Goal: Find specific page/section: Find specific page/section

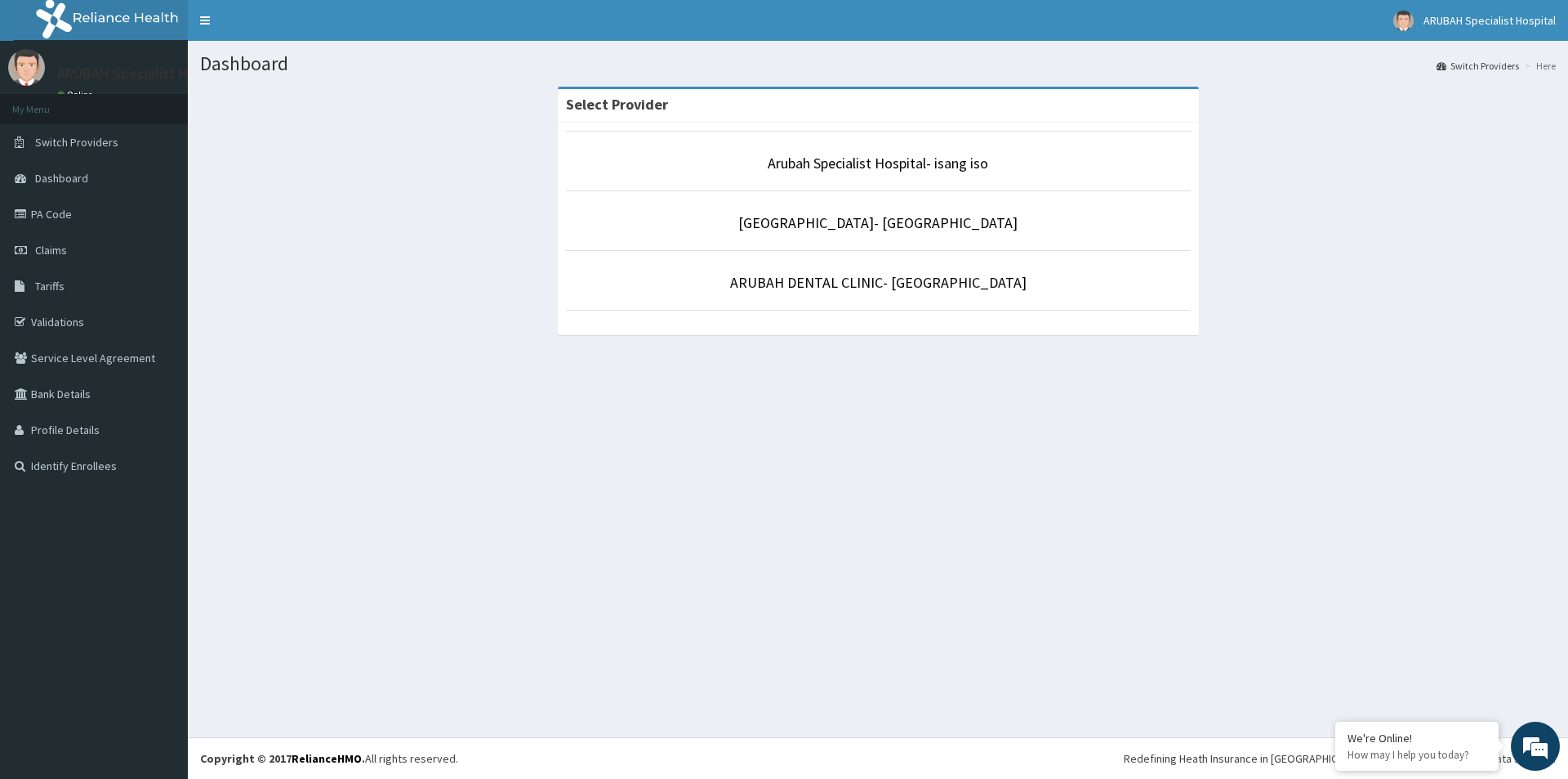
click at [736, 171] on p "Arubah Specialist Hospital- isang iso" at bounding box center [878, 163] width 625 height 21
click at [19, 206] on link "PA Code" at bounding box center [94, 215] width 188 height 36
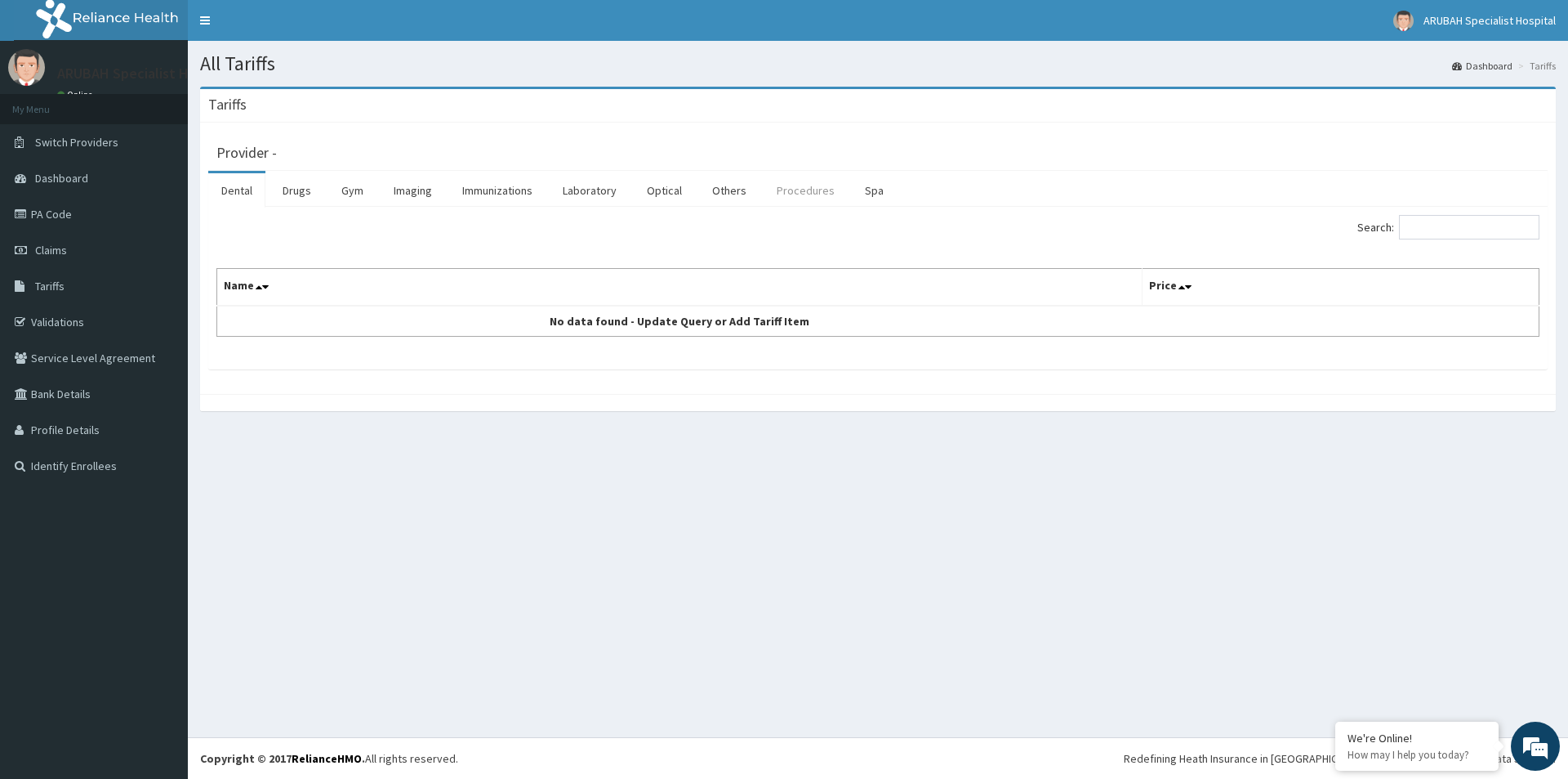
click at [798, 190] on link "Procedures" at bounding box center [806, 191] width 84 height 35
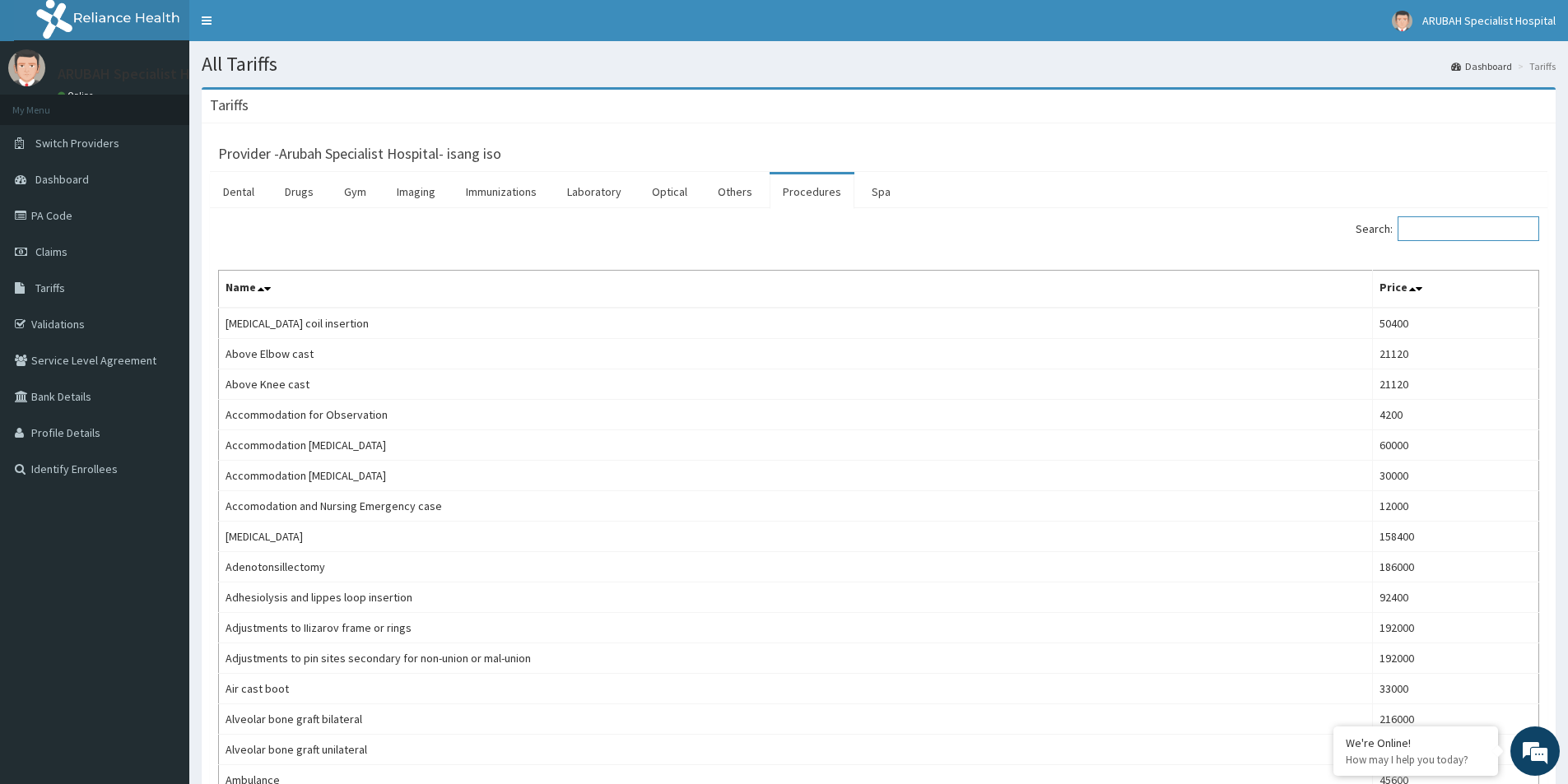
click at [1471, 235] on input "Search:" at bounding box center [1468, 228] width 141 height 25
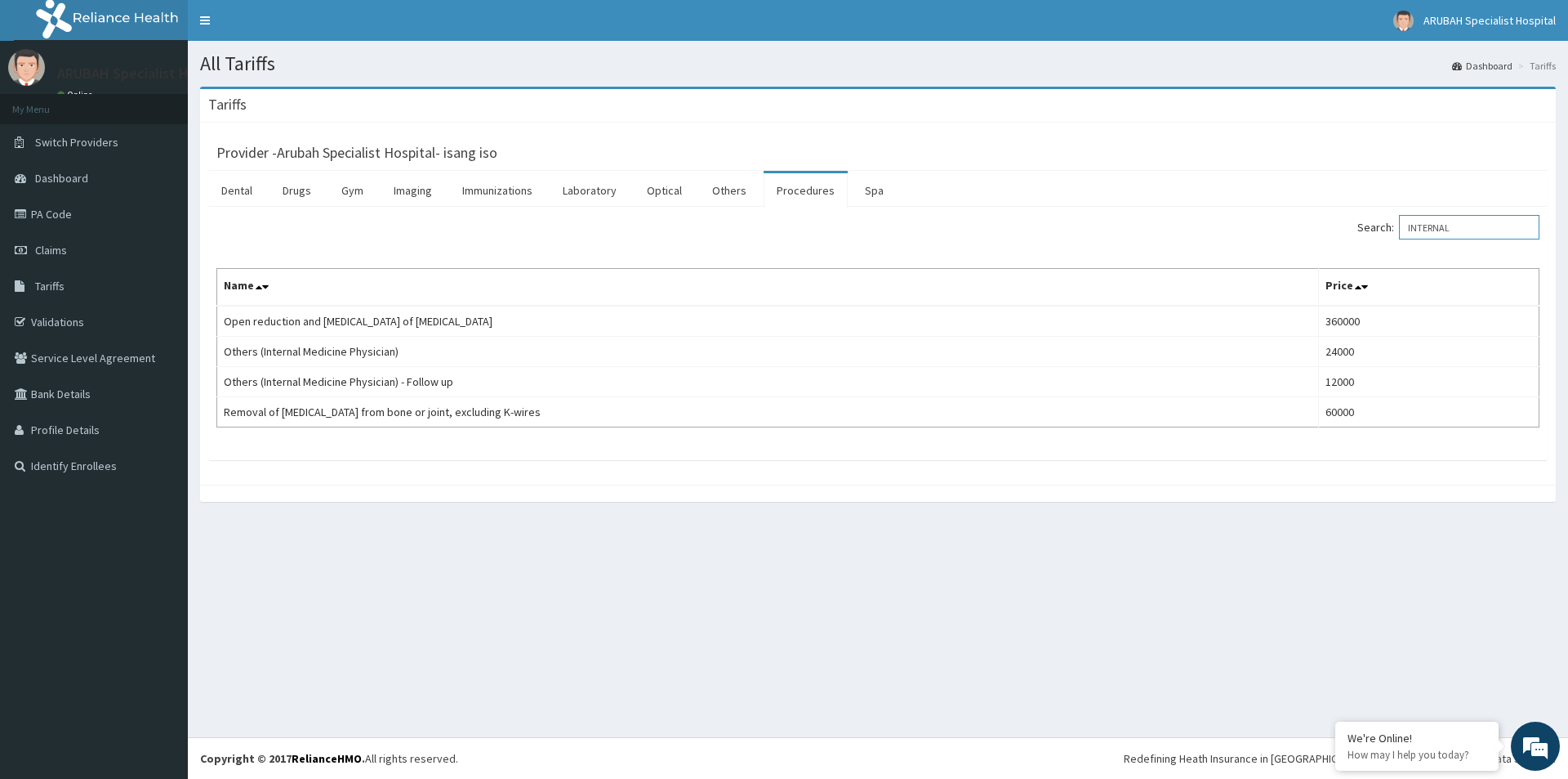
type input "INTERNAL"
